Goal: Find specific page/section: Find specific page/section

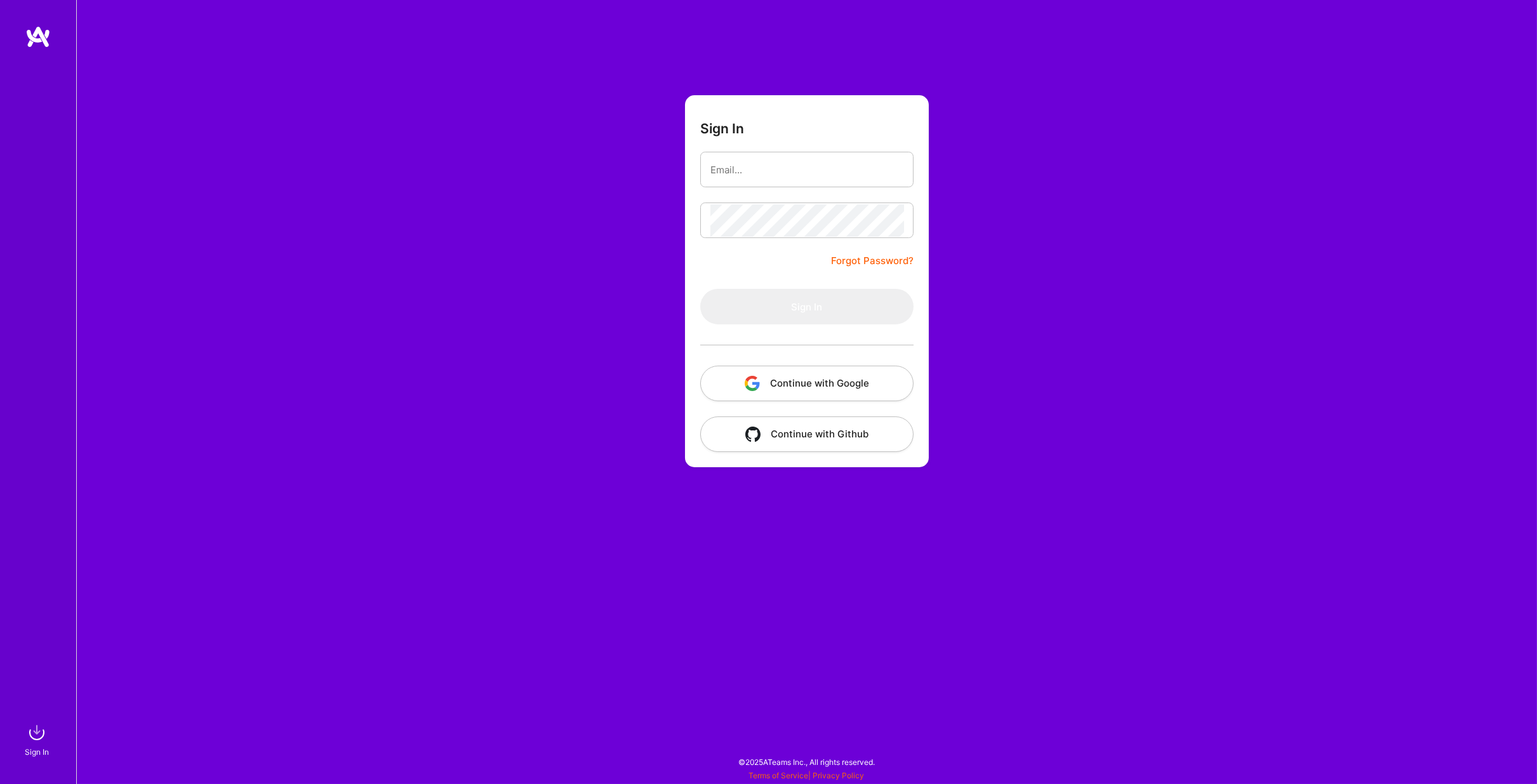
click at [780, 165] on input "email" at bounding box center [807, 169] width 193 height 32
type input "[PERSON_NAME][EMAIL_ADDRESS][PERSON_NAME][DOMAIN_NAME]"
click at [812, 304] on button "Sign In" at bounding box center [807, 306] width 214 height 35
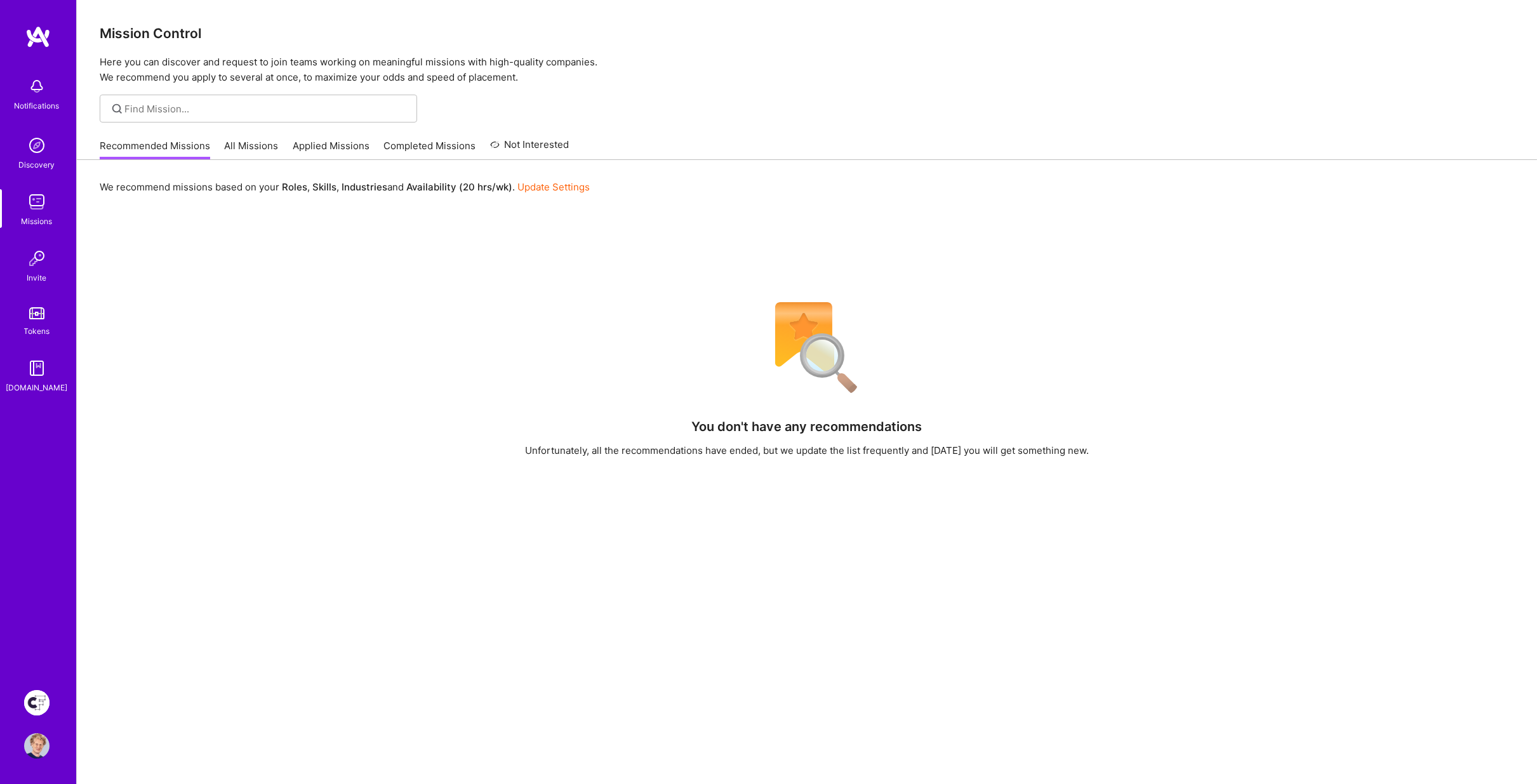
click at [247, 148] on link "All Missions" at bounding box center [252, 150] width 54 height 21
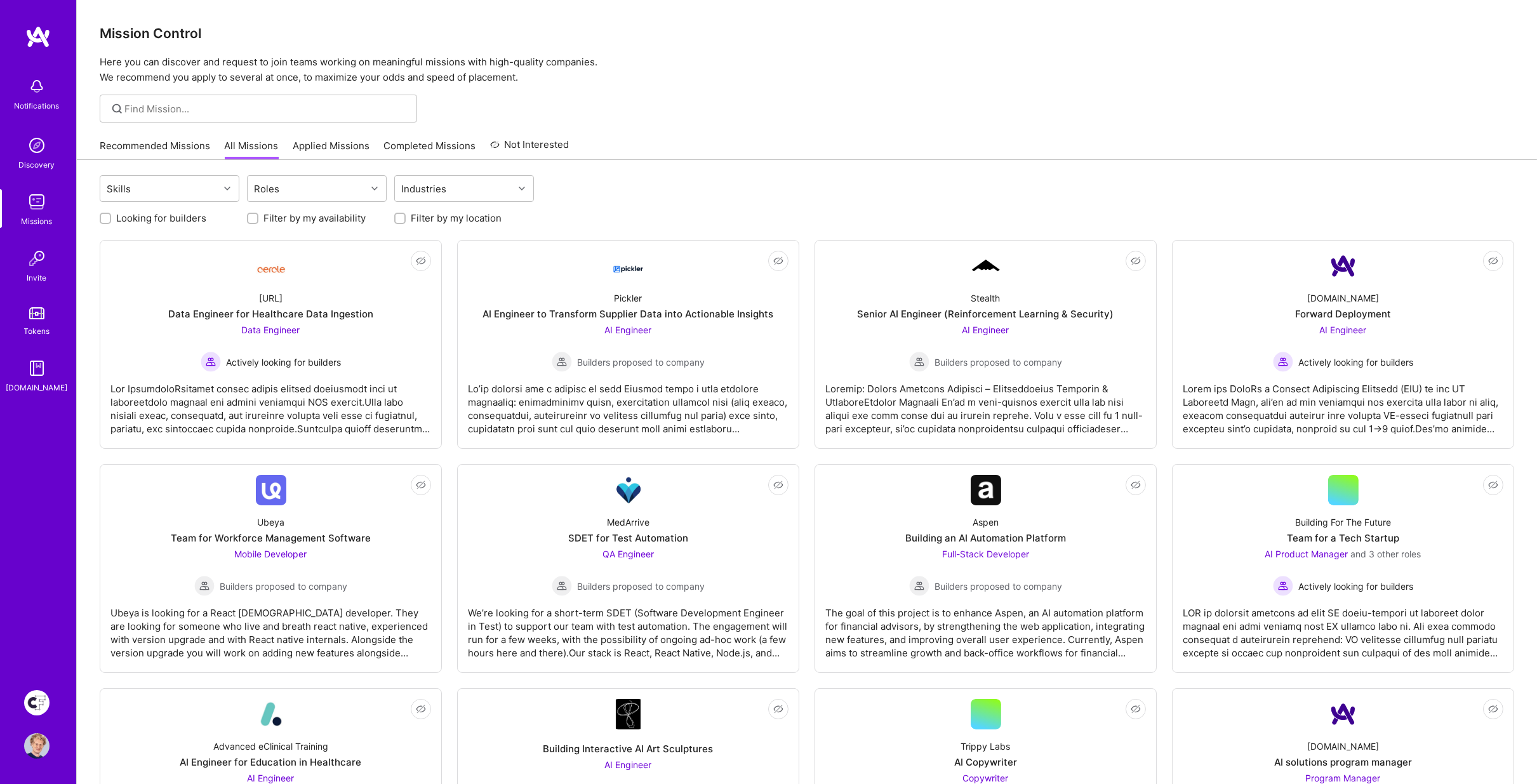
click at [31, 699] on img at bounding box center [37, 703] width 26 height 26
